Goal: Transaction & Acquisition: Purchase product/service

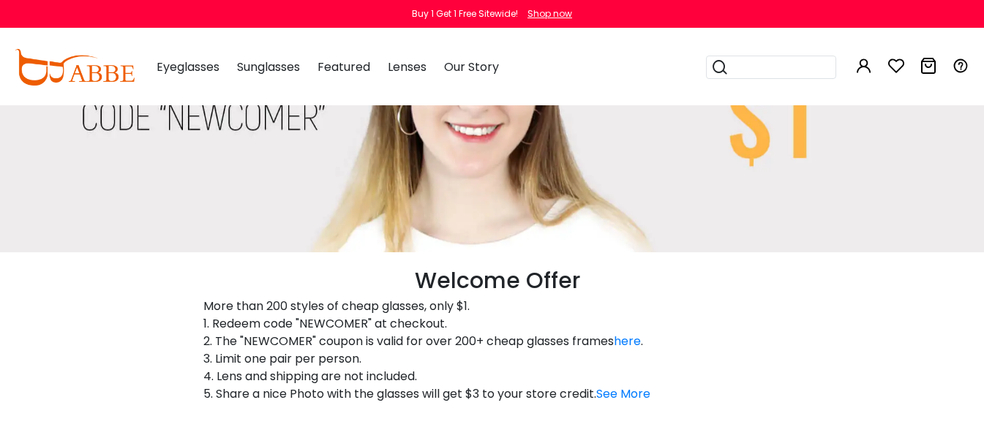
scroll to position [293, 0]
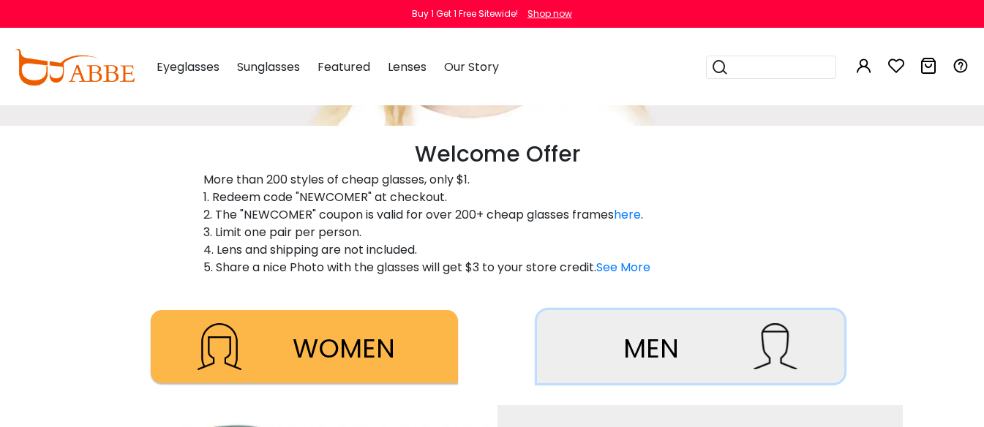
click at [650, 355] on span "MEN" at bounding box center [651, 348] width 56 height 37
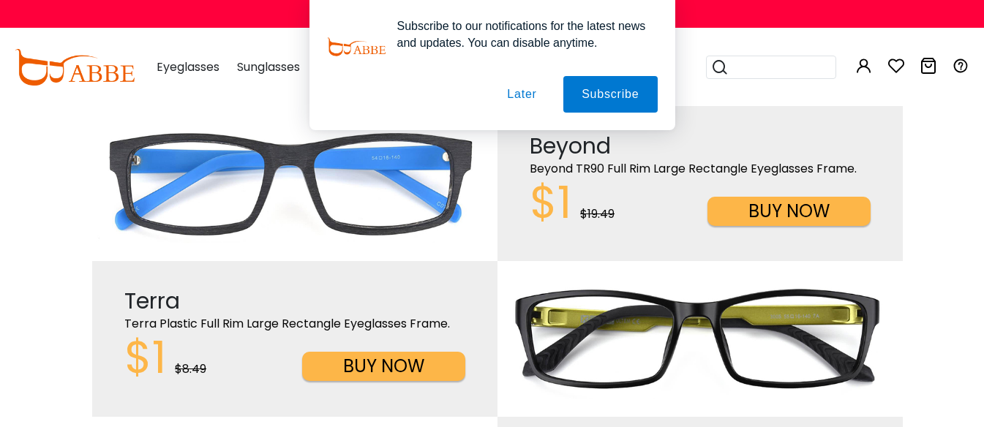
scroll to position [512, 0]
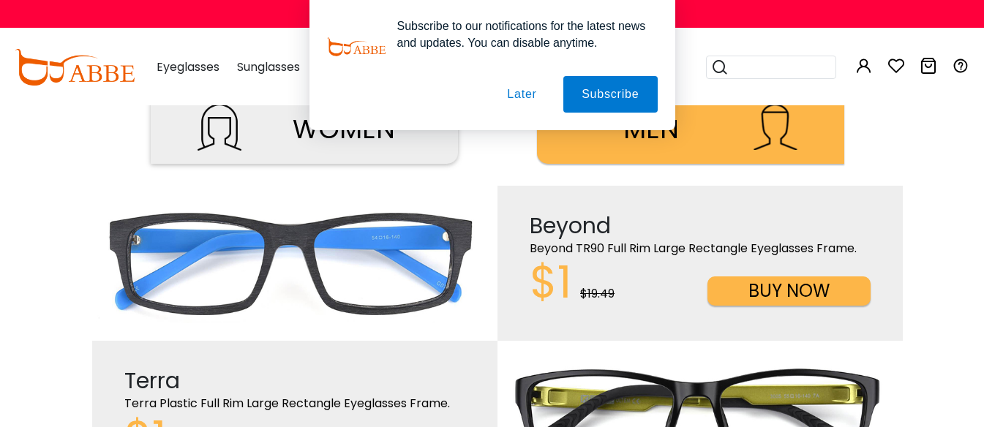
click at [744, 289] on button "BUY NOW" at bounding box center [788, 290] width 163 height 29
click at [808, 295] on button "BUY NOW" at bounding box center [788, 290] width 163 height 29
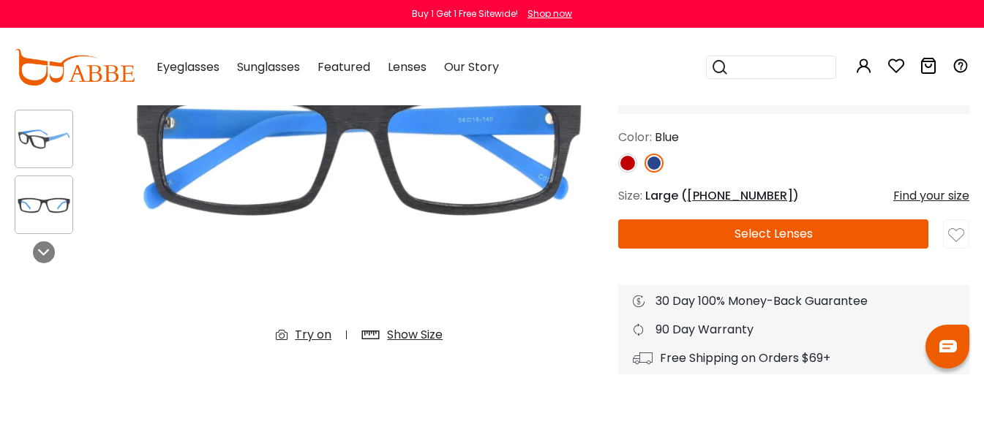
scroll to position [219, 0]
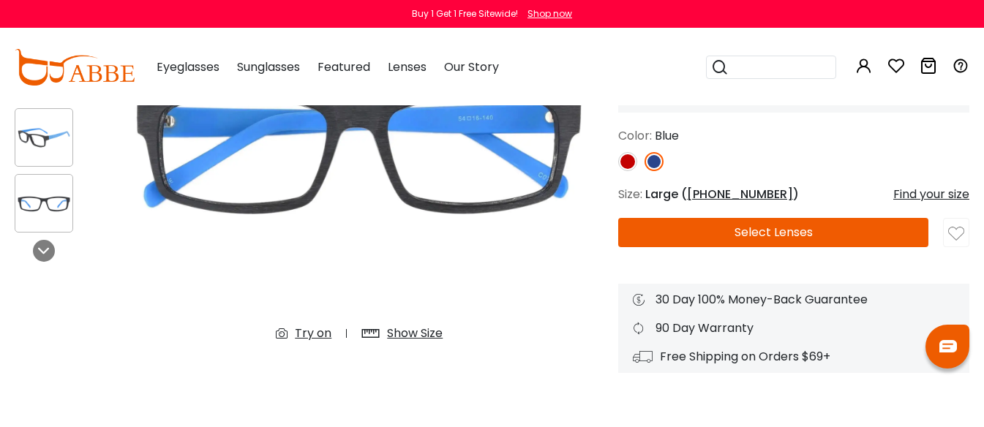
click at [623, 166] on img at bounding box center [627, 161] width 19 height 19
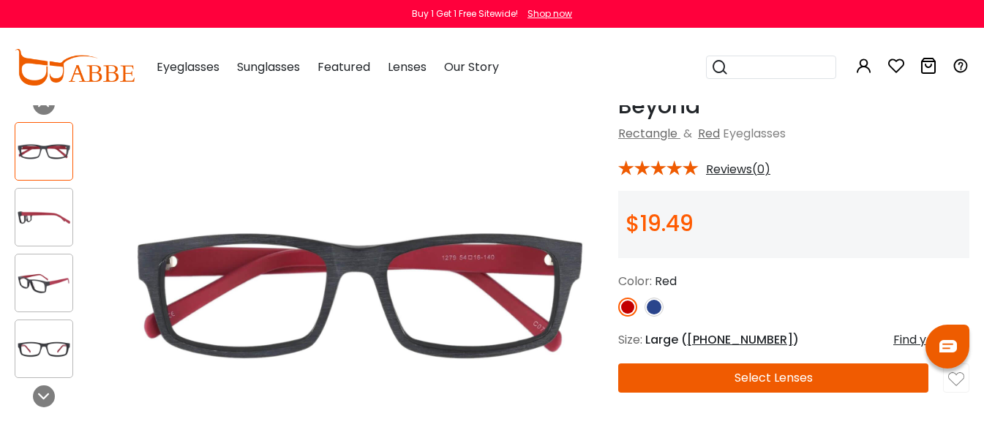
scroll to position [73, 0]
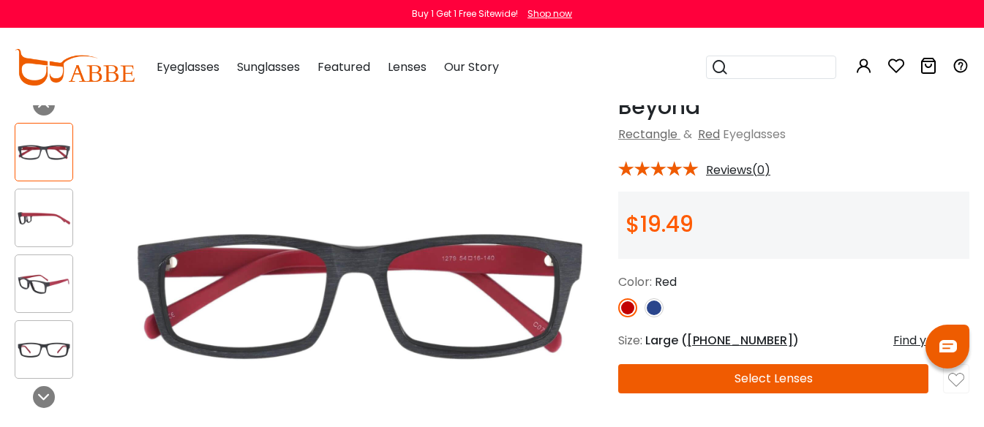
click at [764, 380] on button "Select Lenses" at bounding box center [773, 378] width 310 height 29
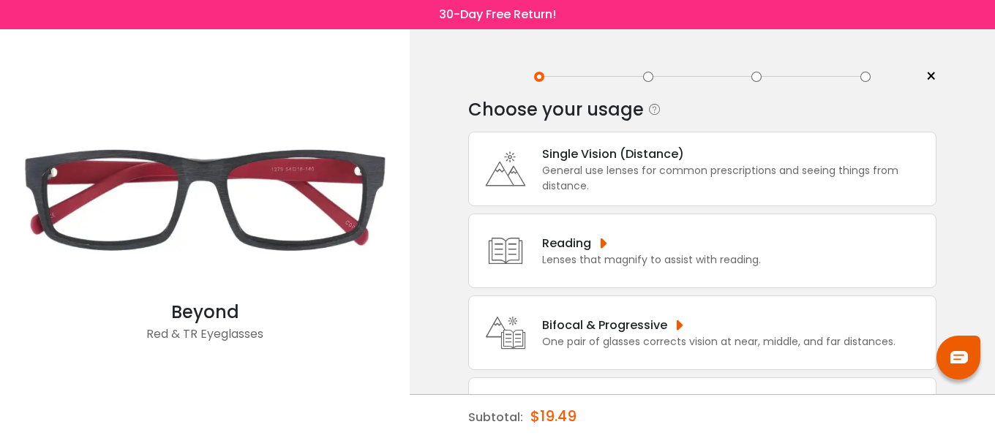
click at [679, 172] on div "General use lenses for common prescriptions and seeing things from distance." at bounding box center [735, 178] width 386 height 31
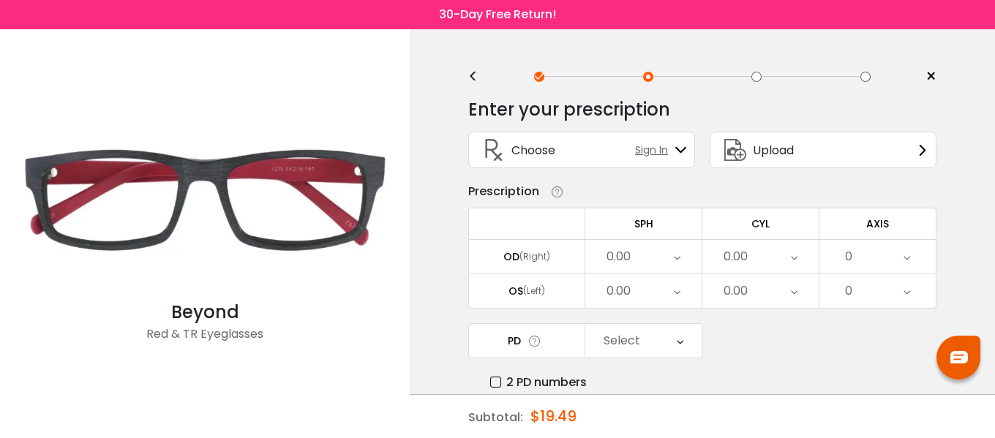
click at [648, 255] on div "0.00" at bounding box center [643, 257] width 116 height 34
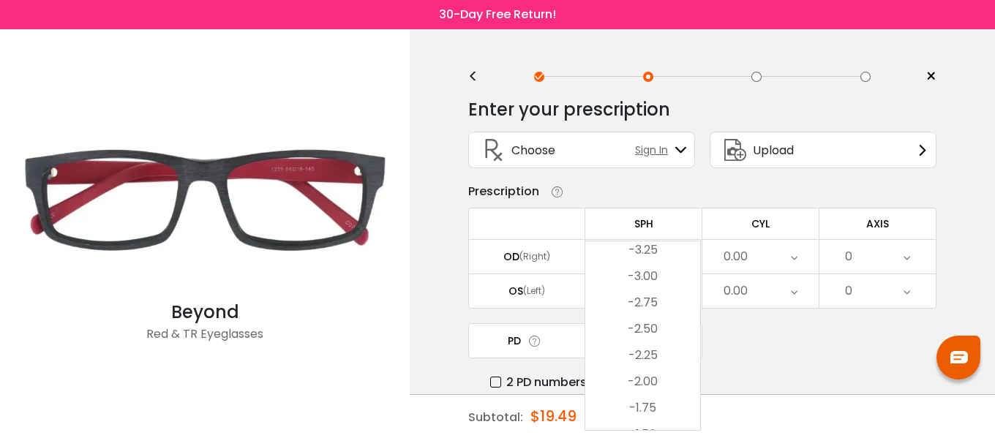
scroll to position [1719, 0]
click at [657, 377] on li "-2.50" at bounding box center [642, 379] width 115 height 26
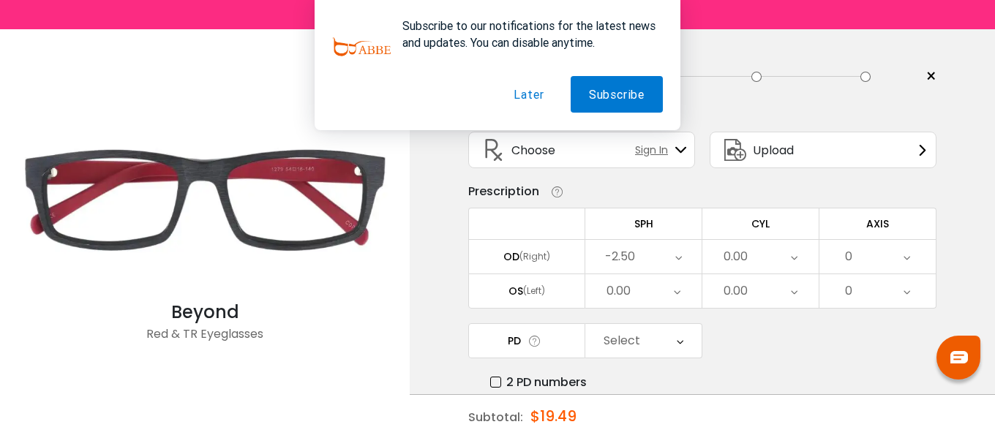
click at [647, 285] on div "0.00" at bounding box center [643, 291] width 116 height 34
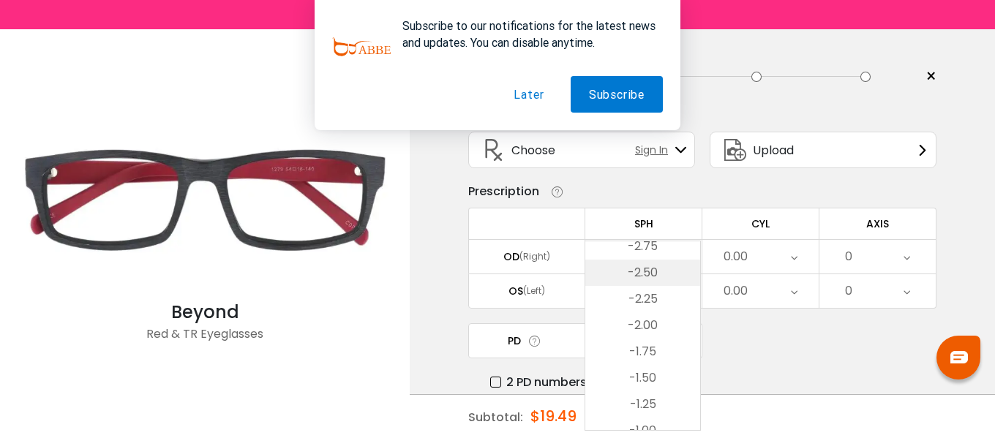
scroll to position [1792, 0]
click at [644, 308] on li "-2.50" at bounding box center [642, 306] width 115 height 26
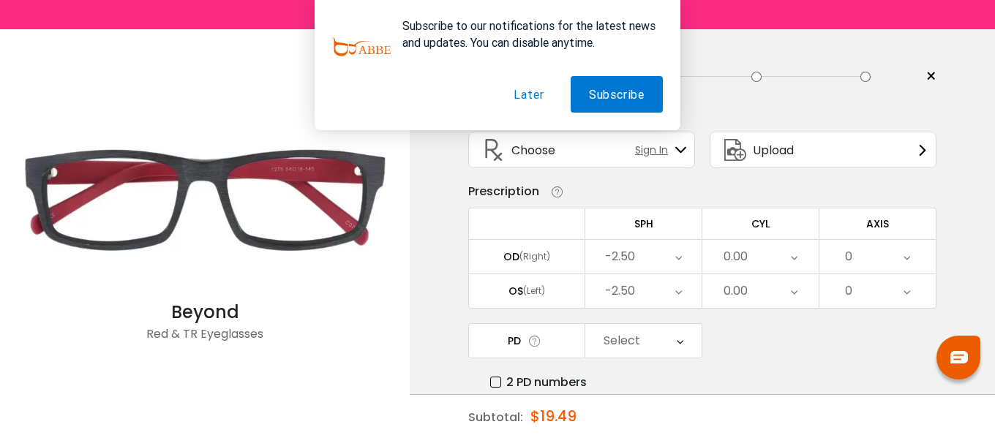
click at [769, 254] on div "0.00" at bounding box center [760, 257] width 116 height 34
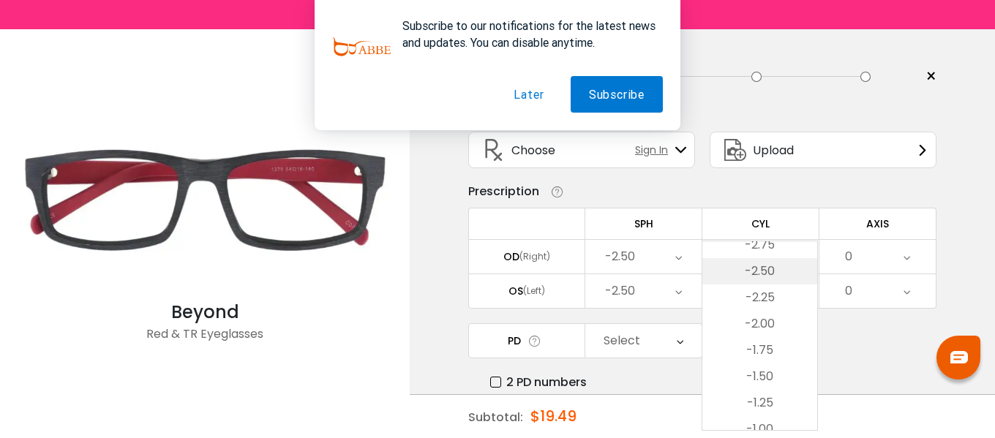
scroll to position [317, 0]
click at [764, 306] on li "-2.50" at bounding box center [759, 306] width 115 height 26
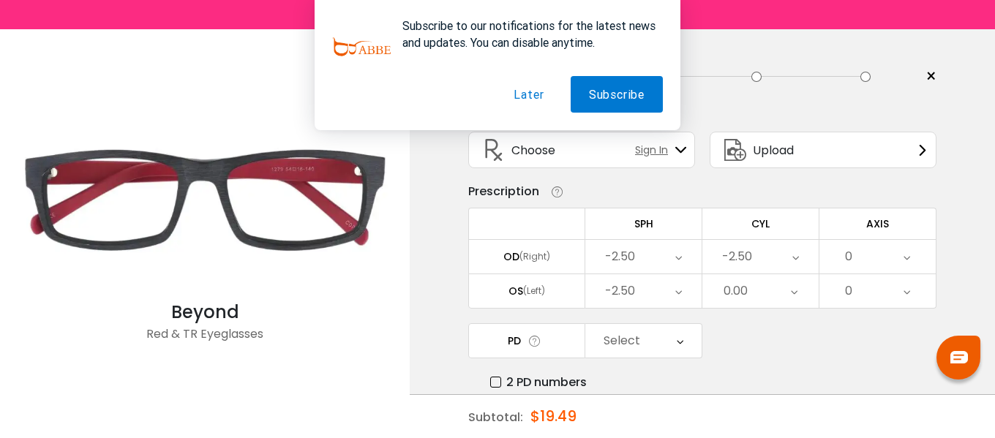
click at [755, 294] on div "0.00" at bounding box center [760, 291] width 116 height 34
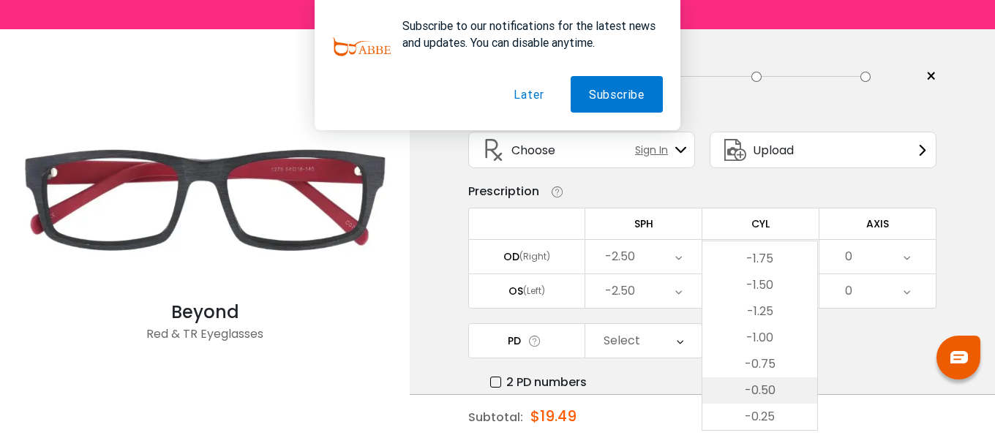
scroll to position [464, 0]
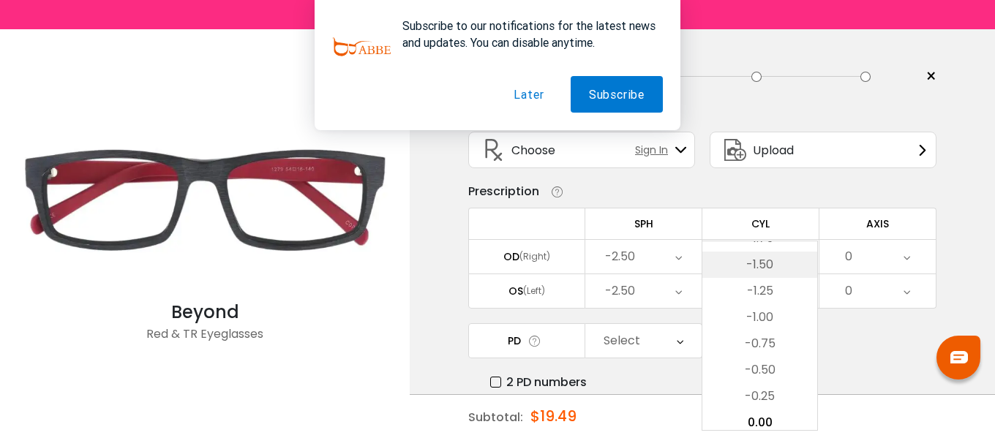
click at [764, 266] on li "-1.50" at bounding box center [759, 265] width 115 height 26
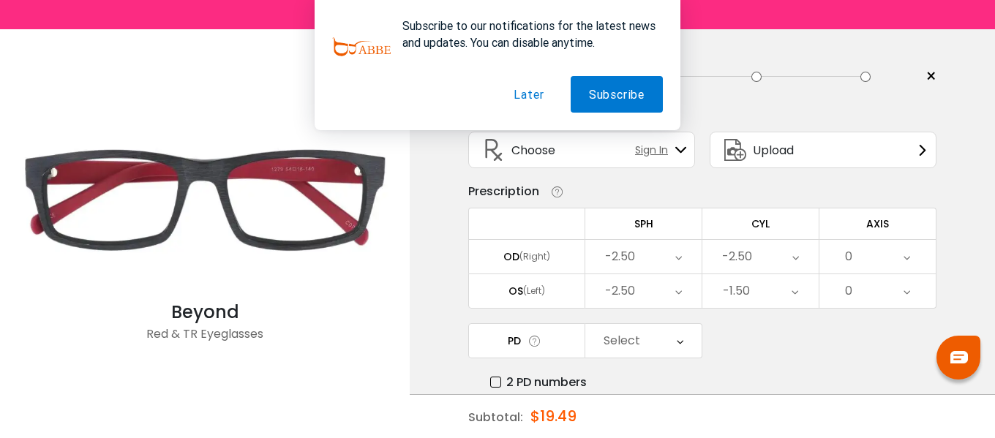
click at [855, 258] on div "0" at bounding box center [877, 257] width 116 height 34
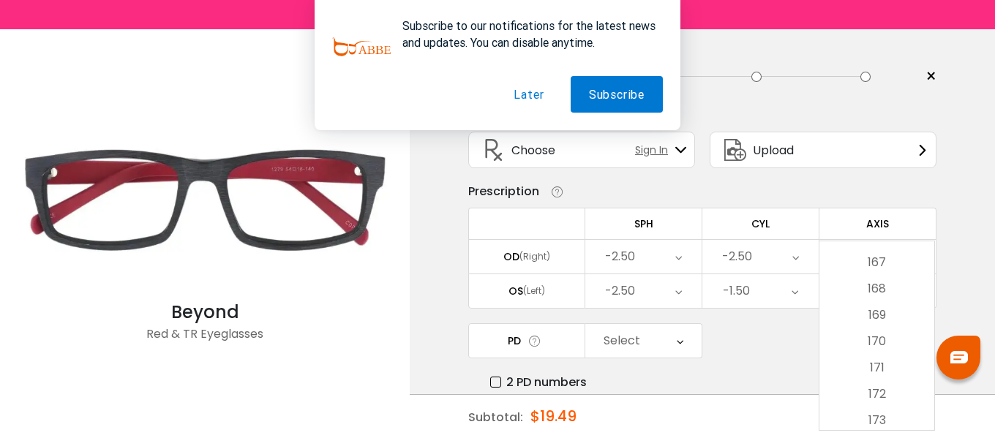
scroll to position [4577, 0]
click at [881, 287] on li "175" at bounding box center [876, 285] width 115 height 26
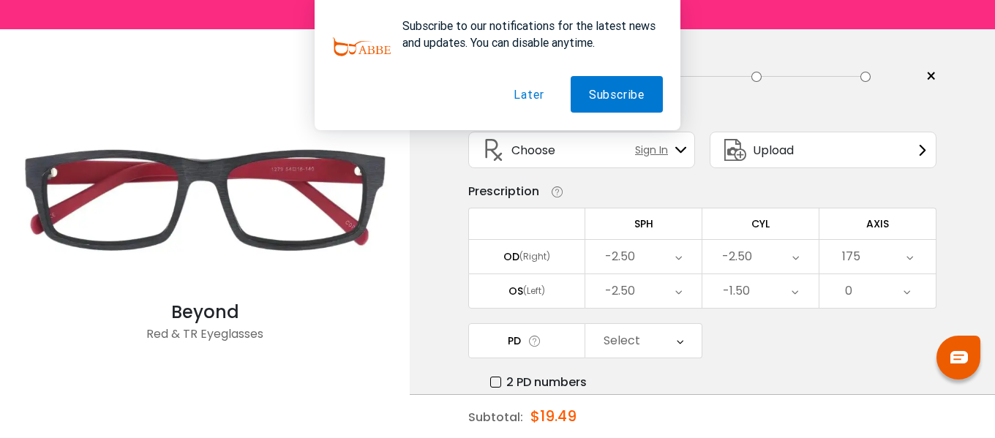
click at [881, 287] on div "0" at bounding box center [877, 291] width 116 height 34
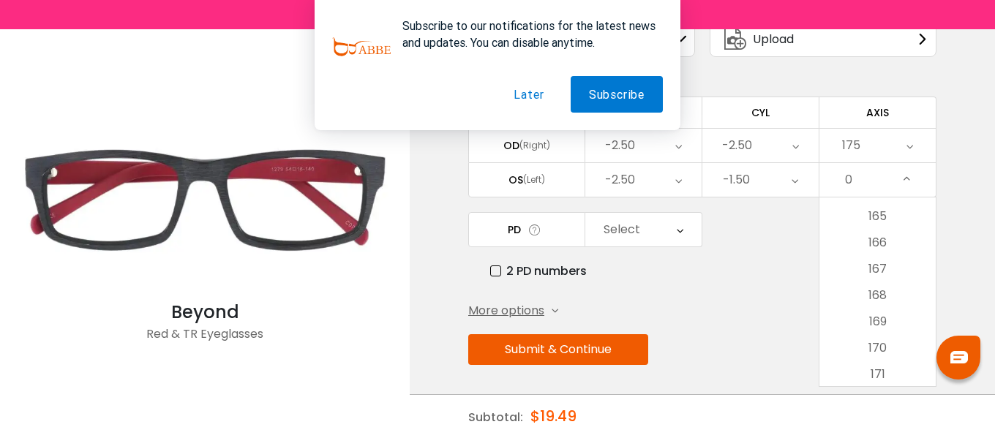
scroll to position [4535, 0]
click at [881, 287] on li "175" at bounding box center [877, 284] width 116 height 26
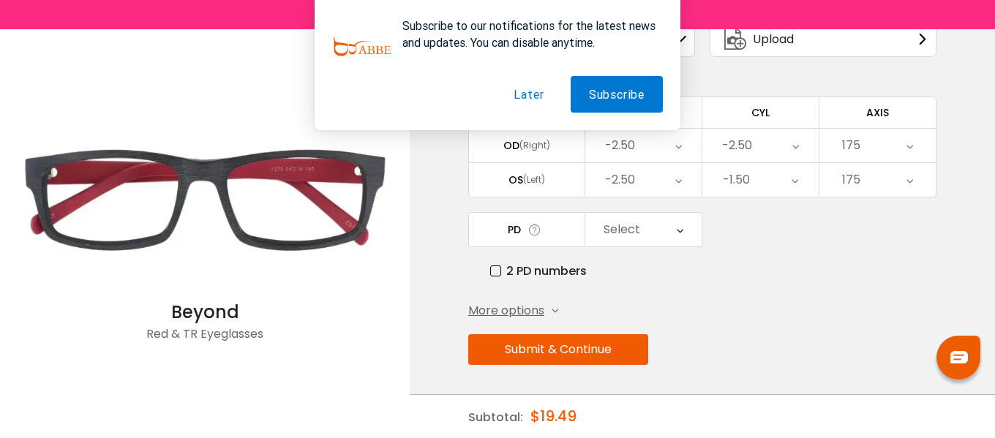
click at [631, 232] on div "Select" at bounding box center [621, 229] width 37 height 29
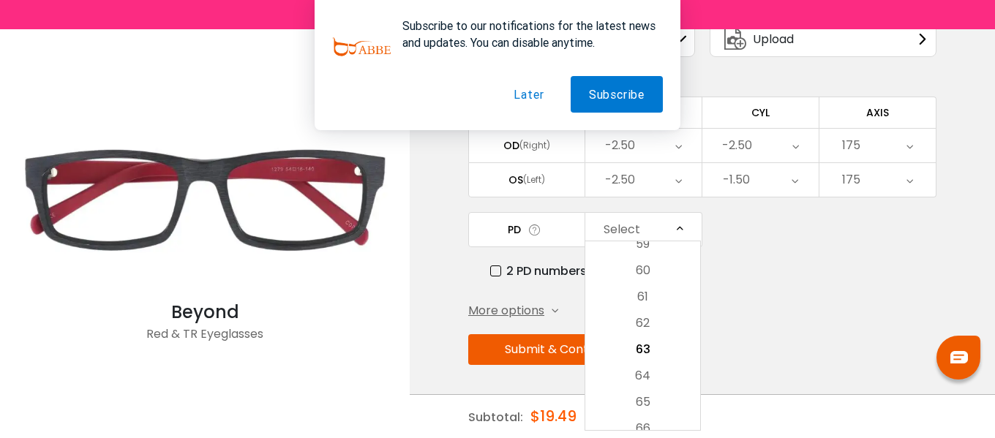
click at [657, 329] on li "62" at bounding box center [642, 323] width 115 height 26
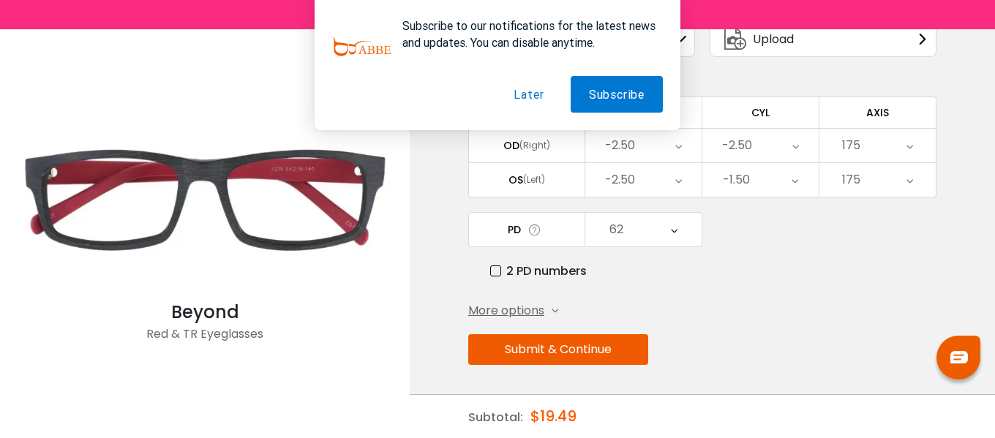
click at [625, 353] on button "Submit & Continue" at bounding box center [558, 349] width 180 height 31
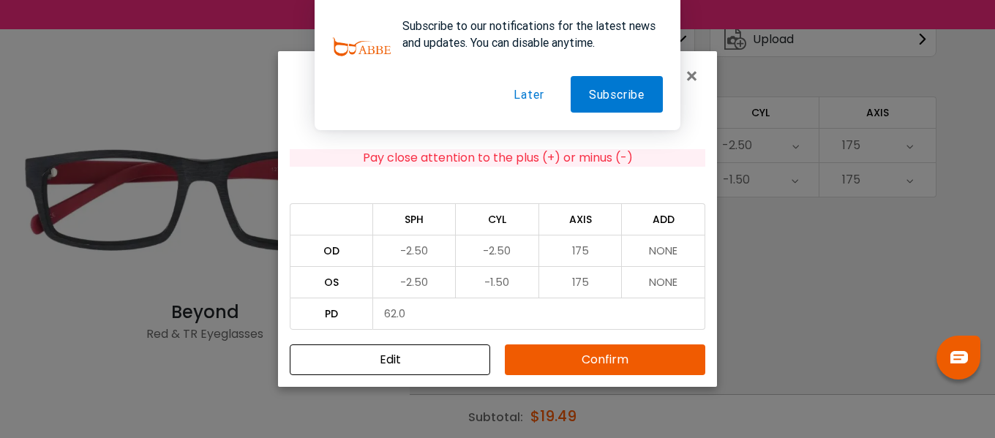
click at [628, 355] on button "Confirm" at bounding box center [605, 360] width 200 height 31
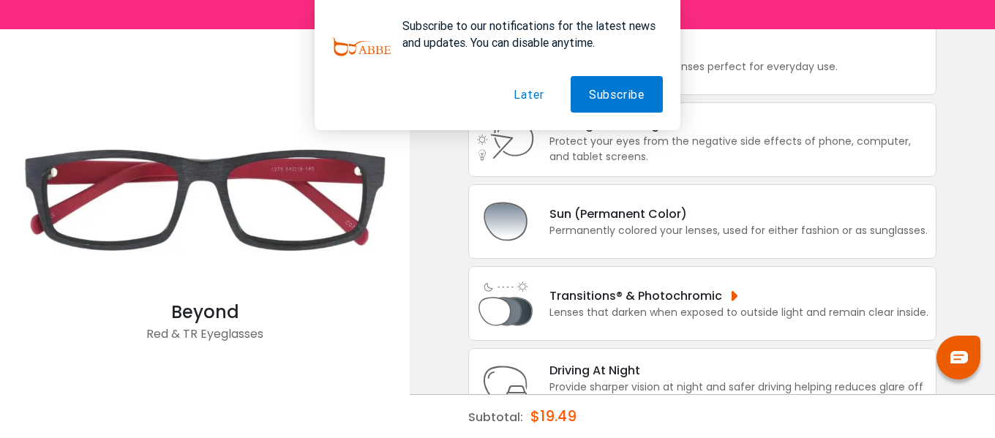
click at [524, 93] on button "Later" at bounding box center [528, 94] width 67 height 37
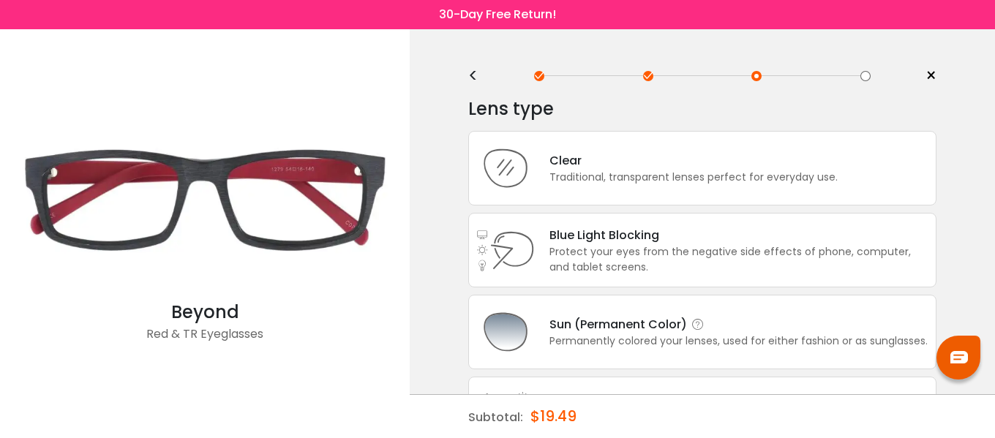
scroll to position [0, 0]
click at [643, 170] on div "Clear Traditional, transparent lenses perfect for everyday use." at bounding box center [686, 169] width 303 height 34
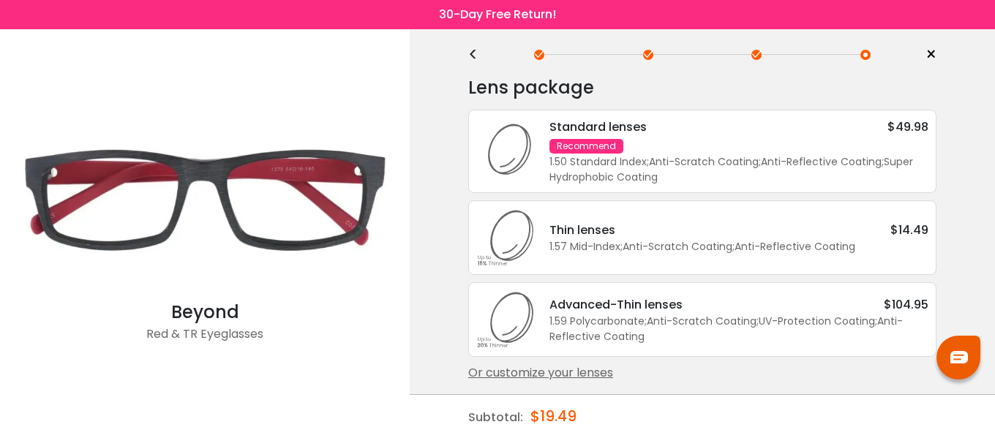
scroll to position [24, 0]
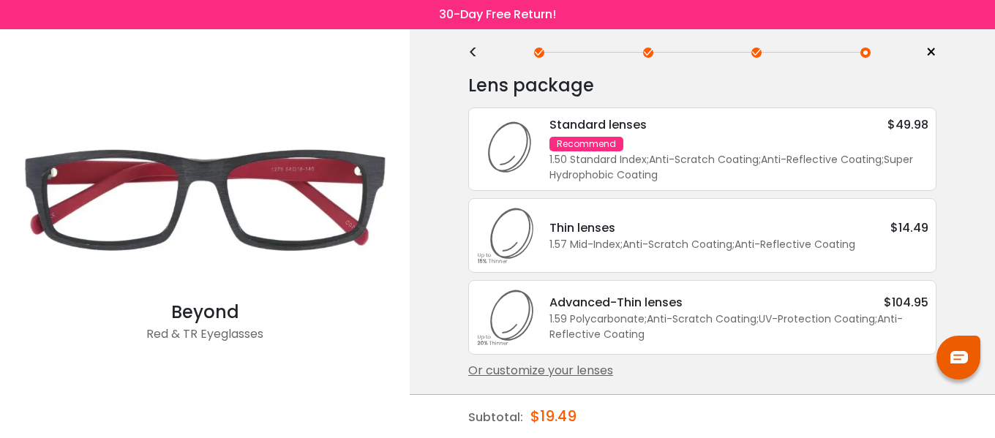
click at [701, 159] on div "1.50 Standard Index ; Anti-Scratch Coating ; Anti-Reflective Coating ; Super Hy…" at bounding box center [738, 167] width 379 height 31
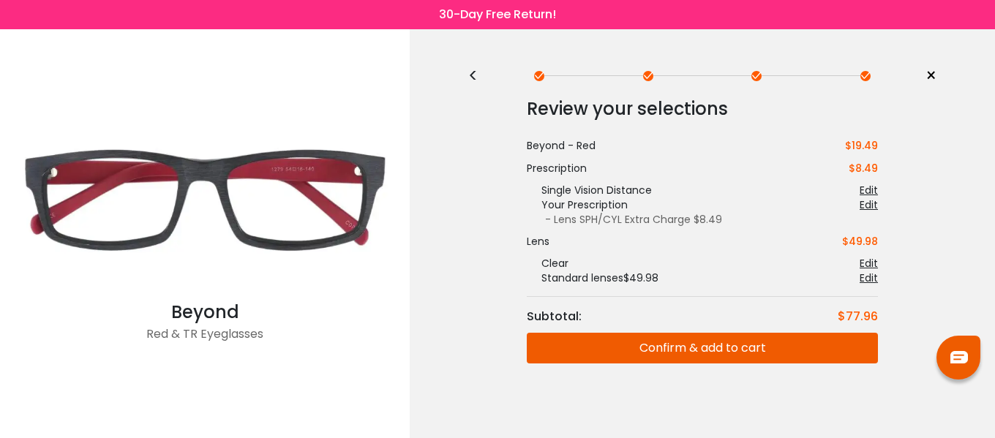
scroll to position [0, 0]
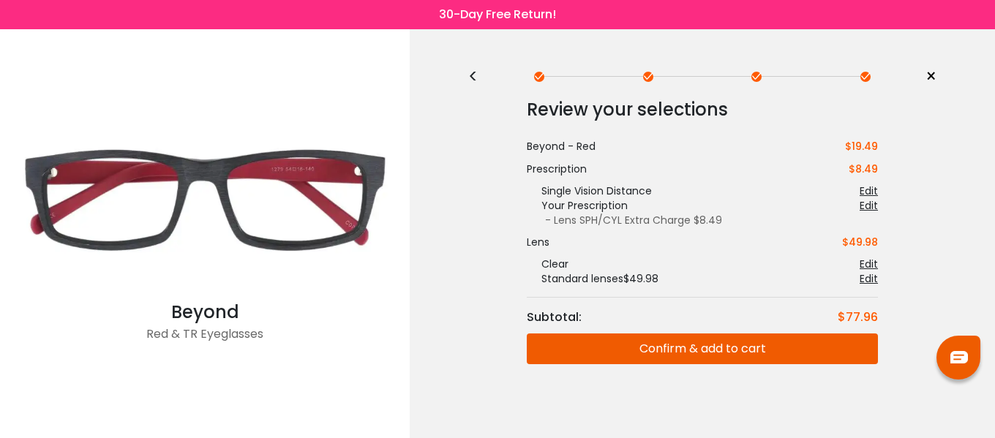
click at [873, 260] on div "Edit" at bounding box center [868, 264] width 18 height 15
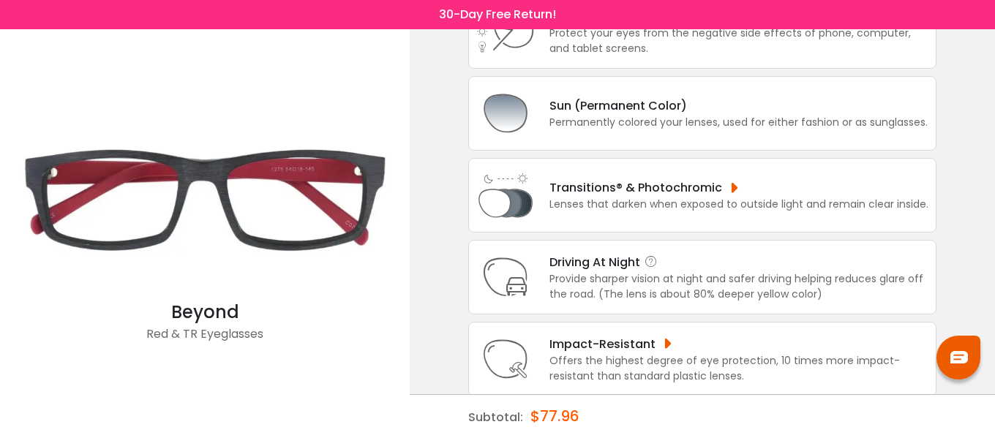
scroll to position [236, 0]
